Goal: Book appointment/travel/reservation

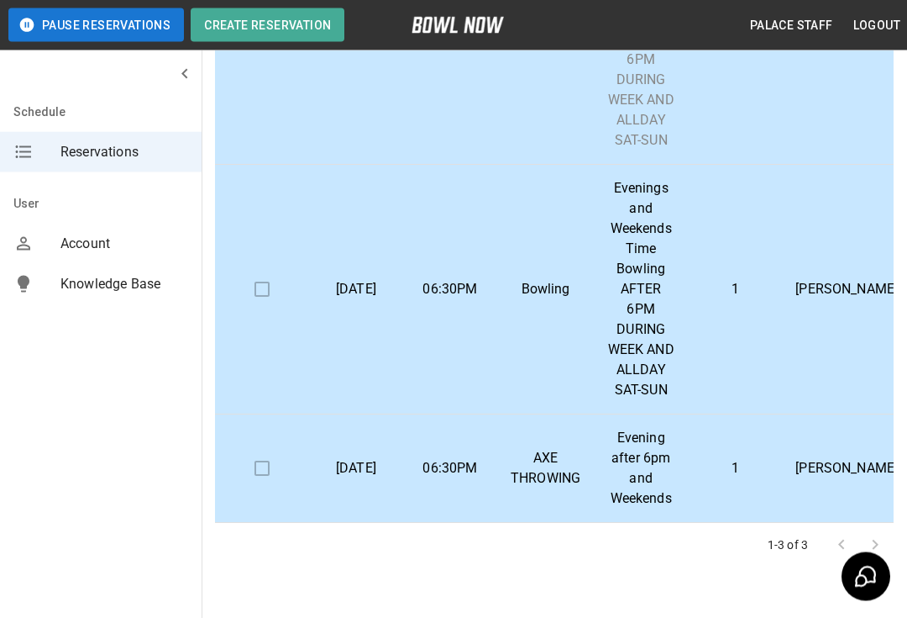
scroll to position [282, 0]
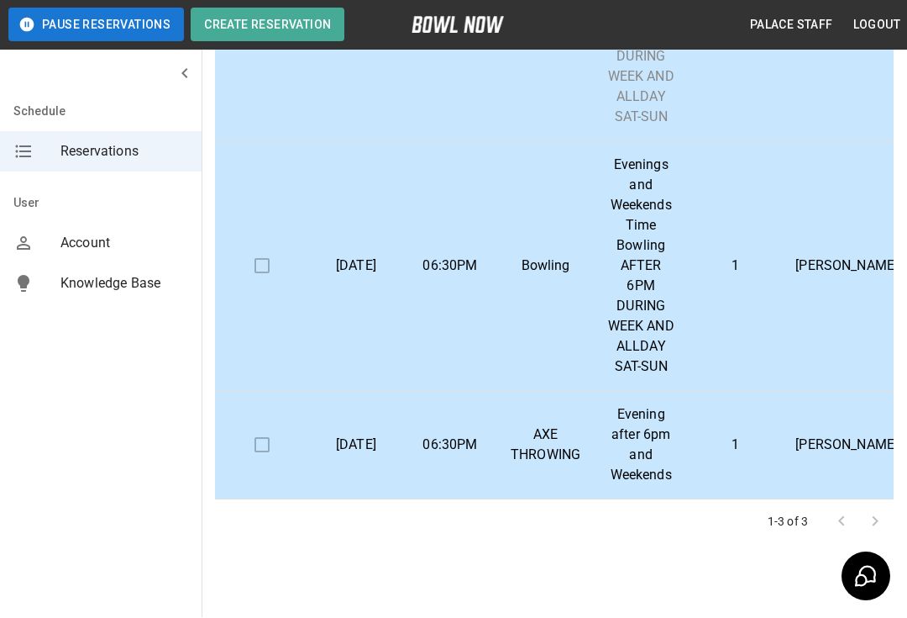
click at [273, 434] on td at bounding box center [262, 446] width 94 height 108
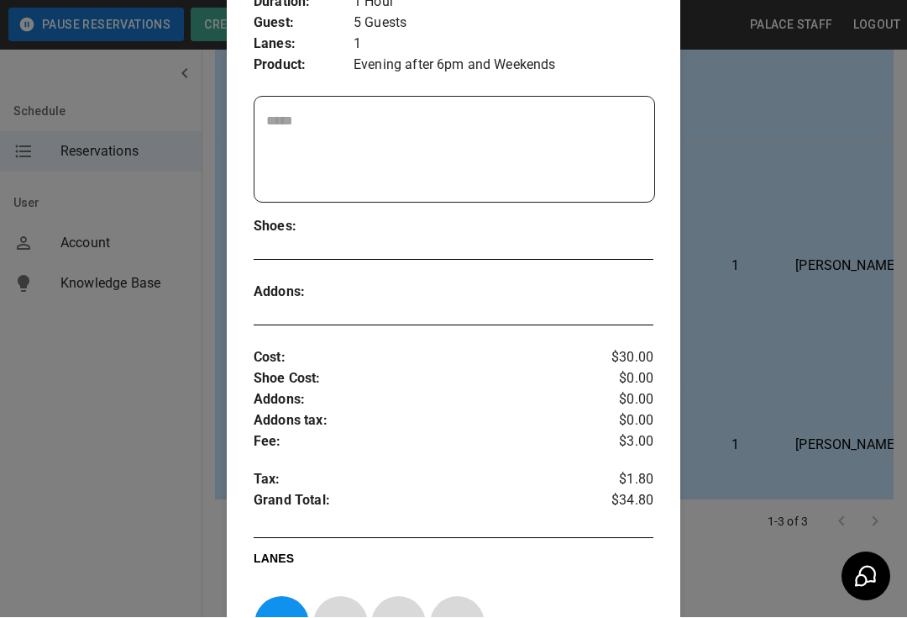
scroll to position [305, 0]
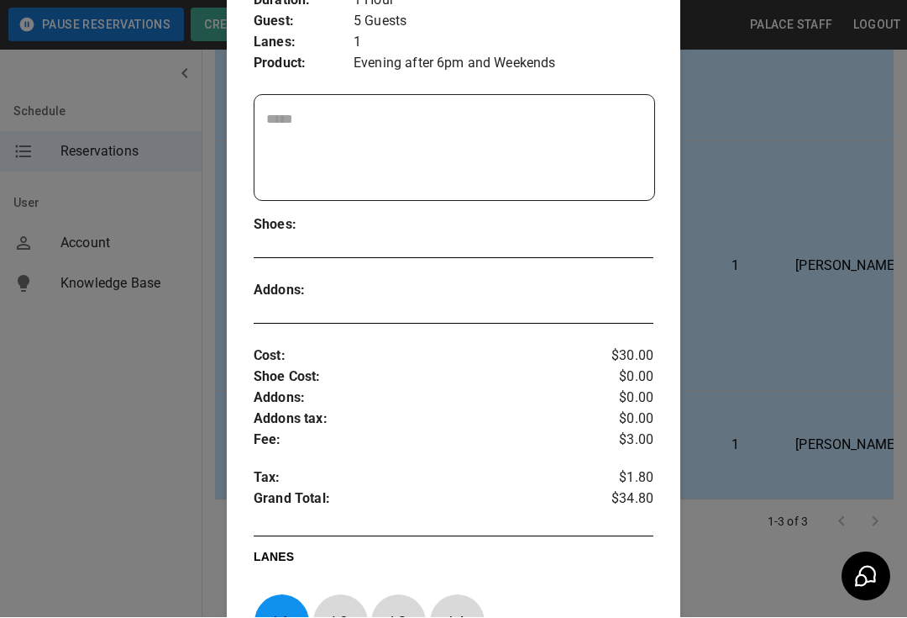
click at [797, 212] on div at bounding box center [453, 309] width 907 height 618
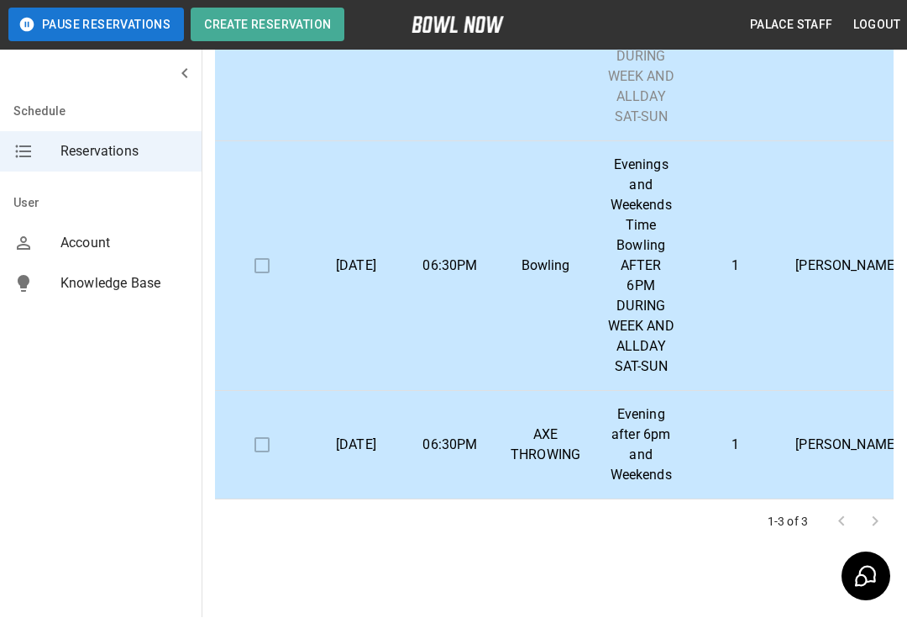
click at [490, 469] on td "06:30PM" at bounding box center [450, 446] width 94 height 108
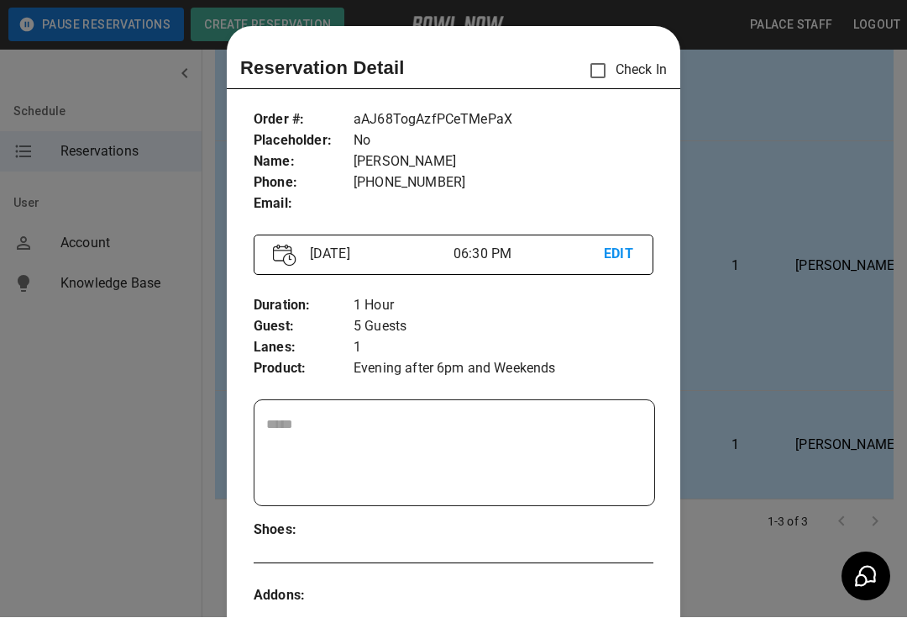
scroll to position [27, 0]
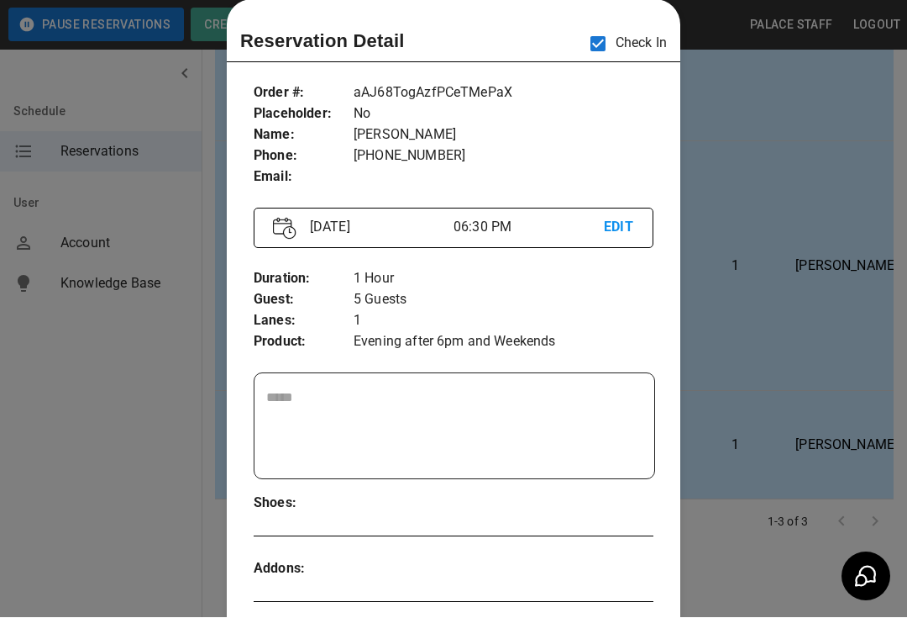
click at [761, 260] on div at bounding box center [453, 309] width 907 height 618
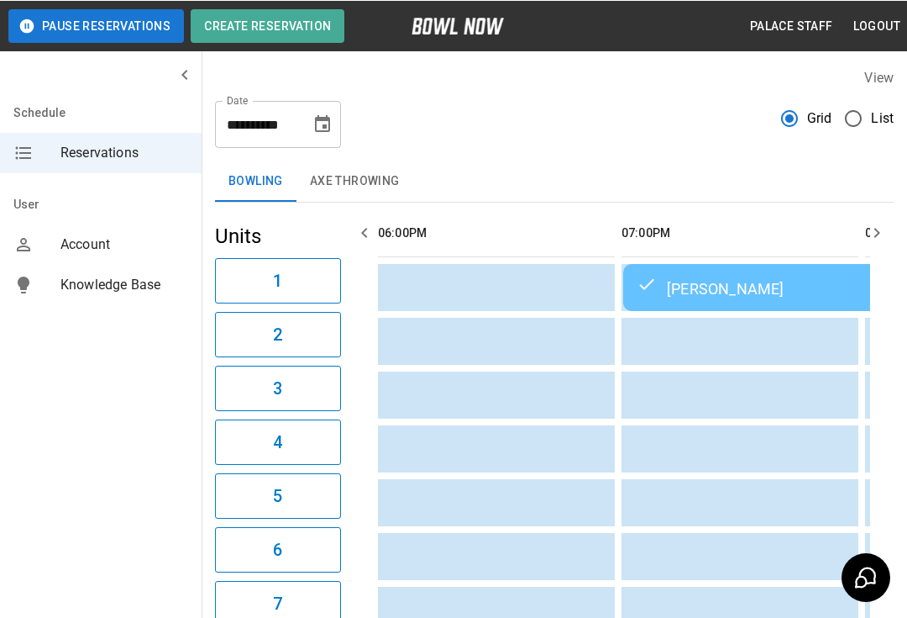
scroll to position [0, 1706]
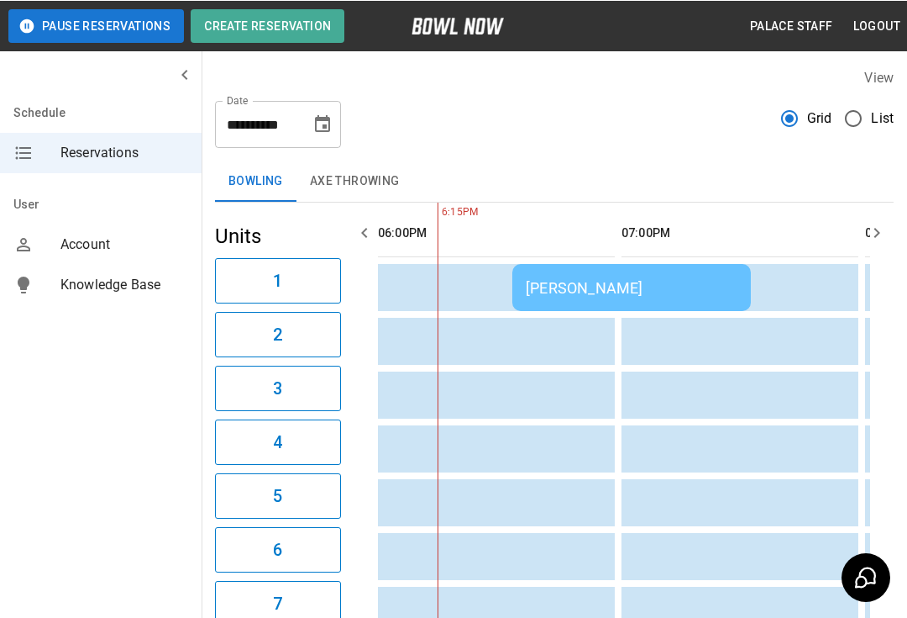
click at [350, 194] on button "AXE THROWING" at bounding box center [355, 180] width 117 height 40
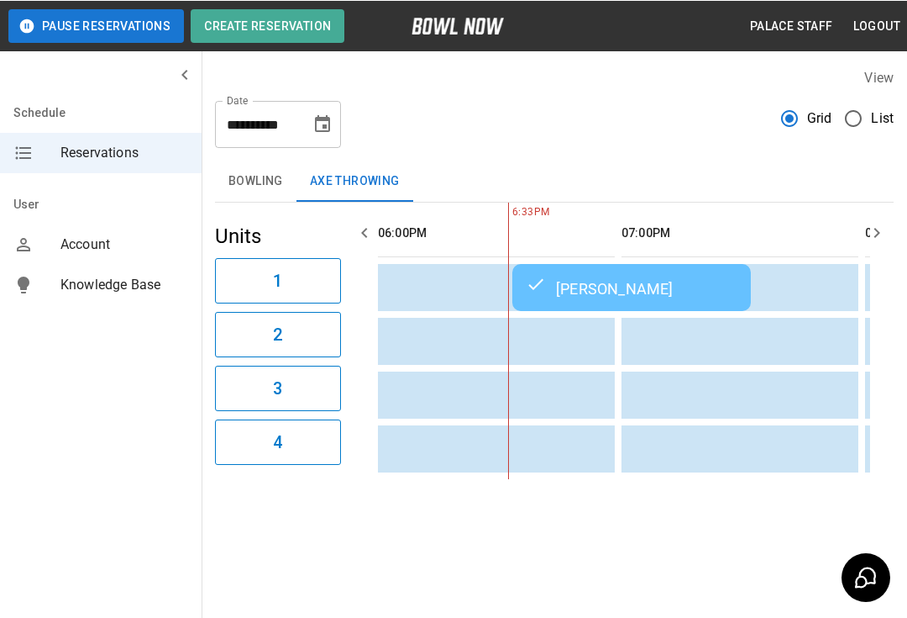
click at [354, 169] on button "AXE THROWING" at bounding box center [355, 180] width 117 height 40
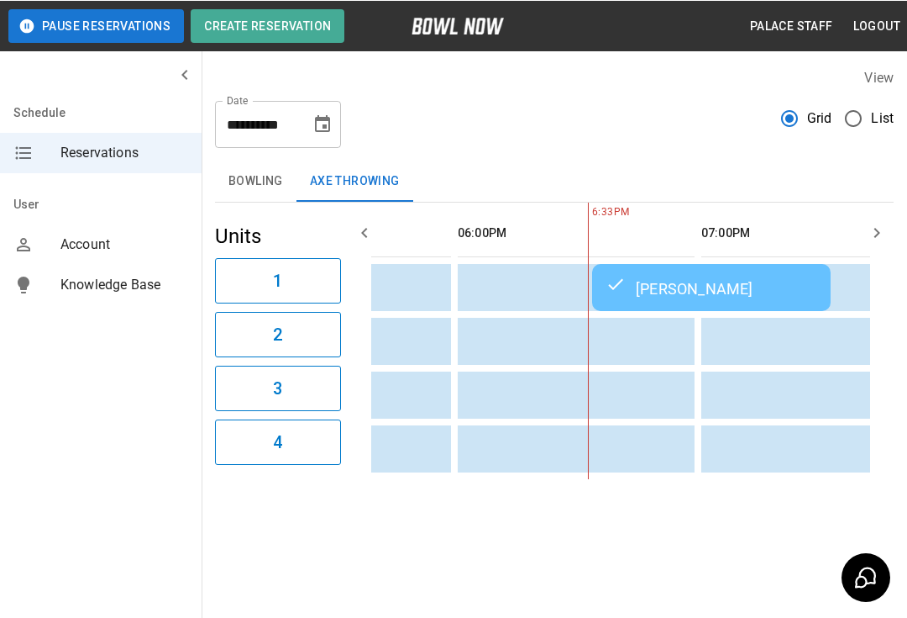
scroll to position [0, 0]
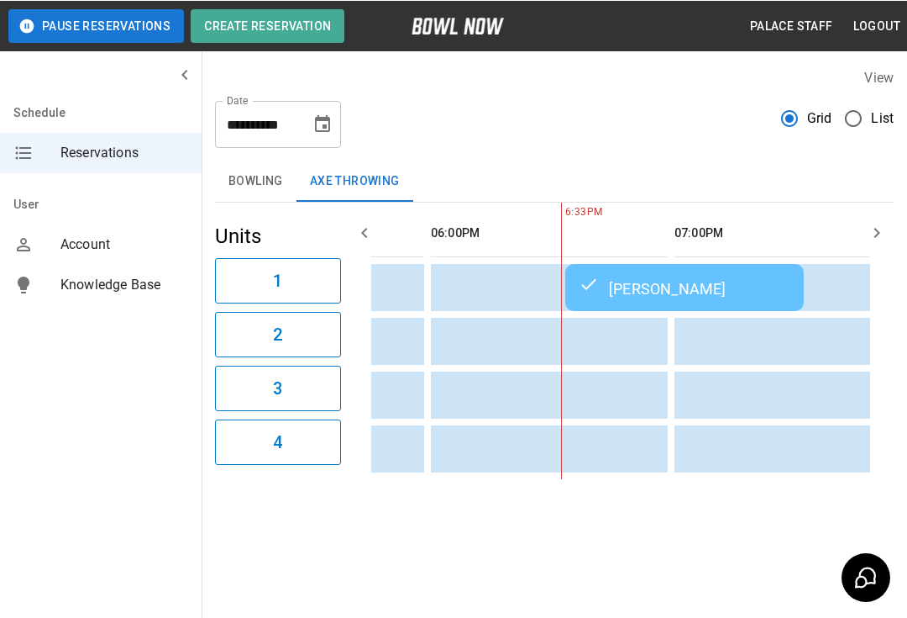
click at [632, 281] on div "[PERSON_NAME]" at bounding box center [685, 286] width 212 height 20
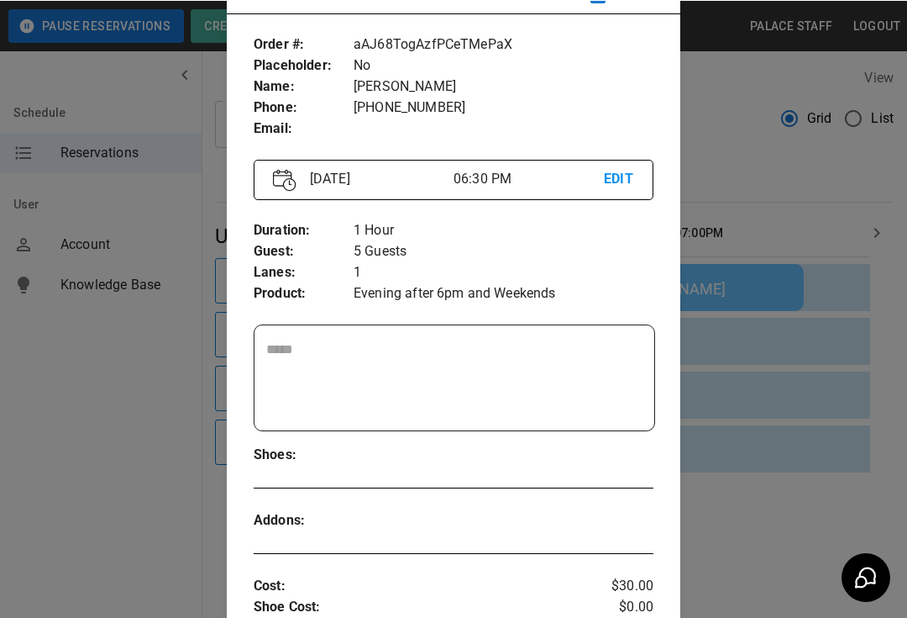
scroll to position [75, 0]
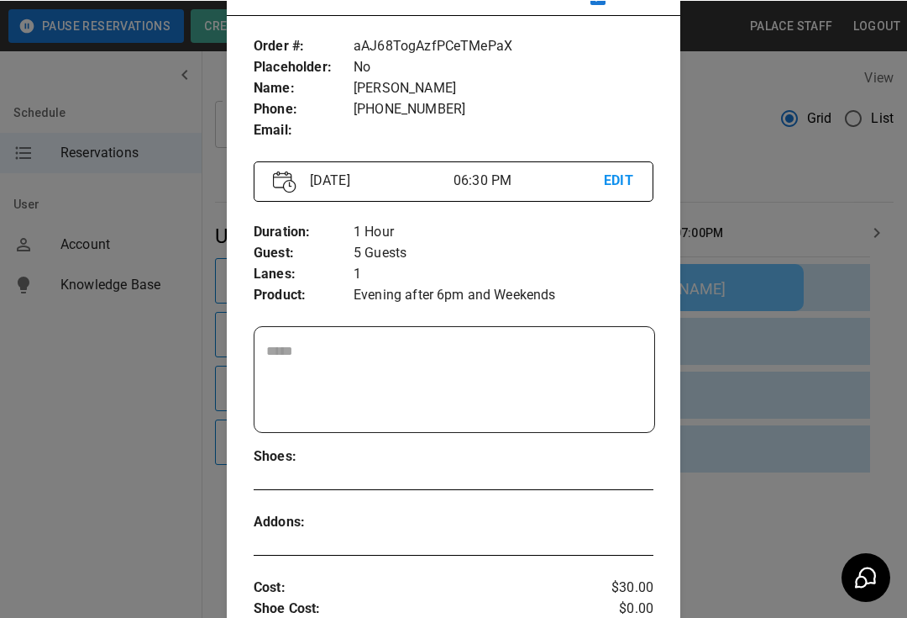
click at [137, 271] on div at bounding box center [453, 309] width 907 height 618
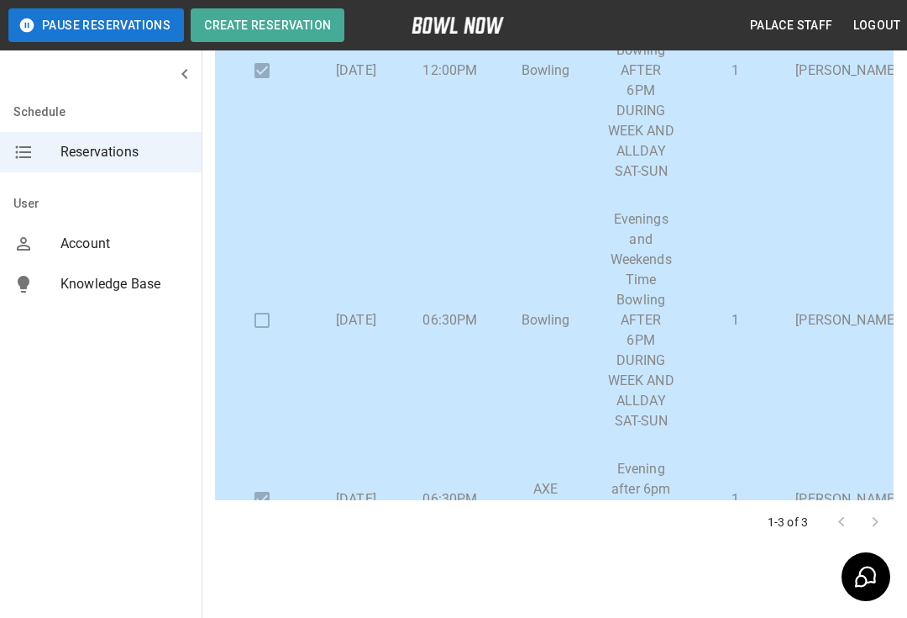
scroll to position [0, 0]
click at [642, 310] on p "Evenings and Weekends Time Bowling AFTER 6PM DURING WEEK AND ALLDAY SAT-SUN" at bounding box center [640, 320] width 67 height 222
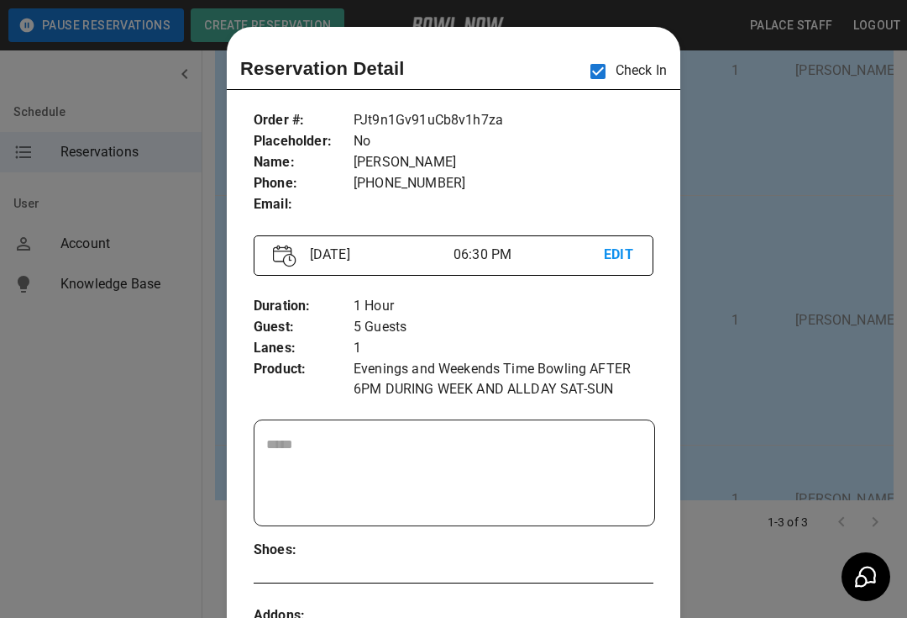
click at [800, 264] on div at bounding box center [453, 309] width 907 height 618
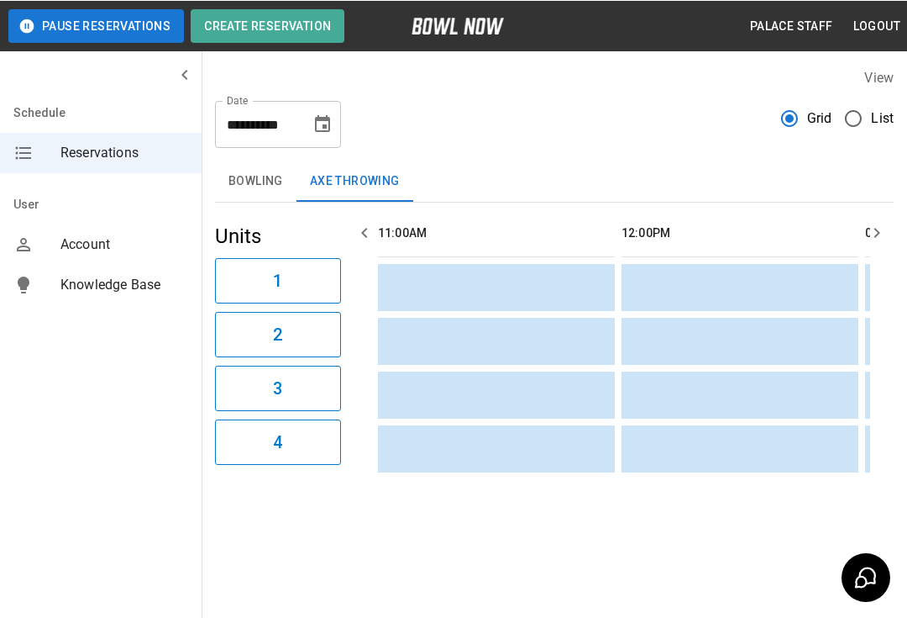
scroll to position [0, 1949]
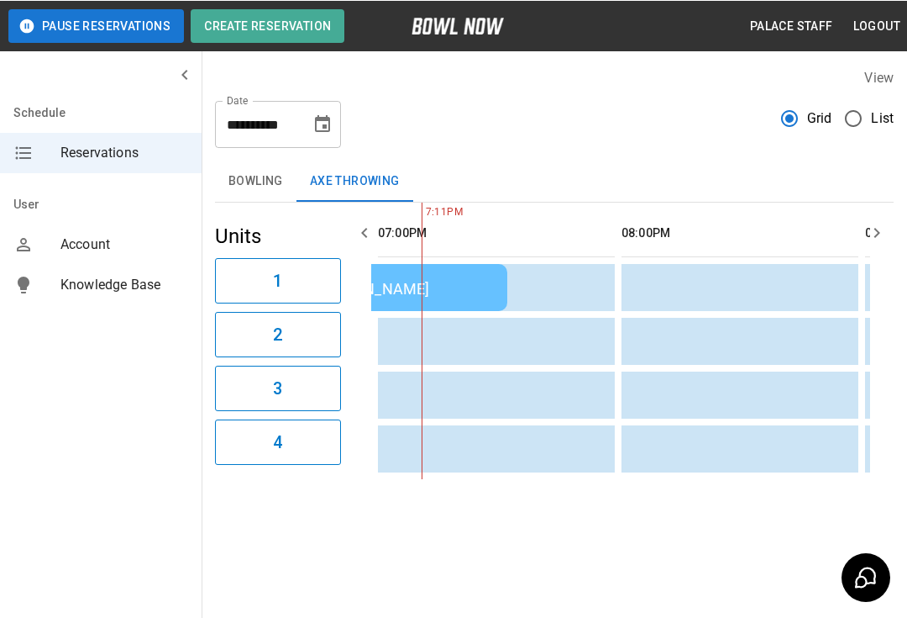
click at [265, 170] on button "Bowling" at bounding box center [255, 180] width 81 height 40
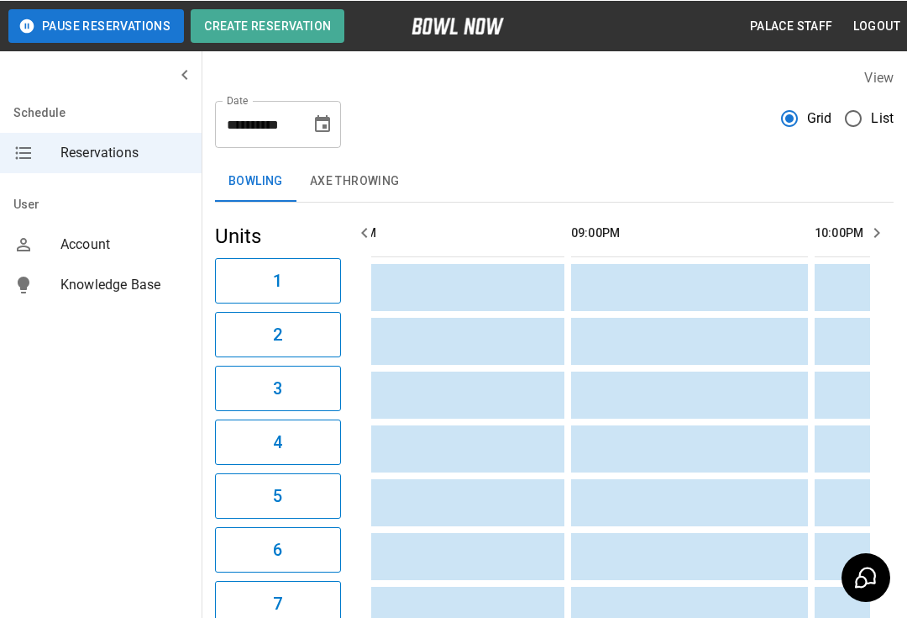
scroll to position [0, 2158]
